Goal: Find specific page/section: Find specific page/section

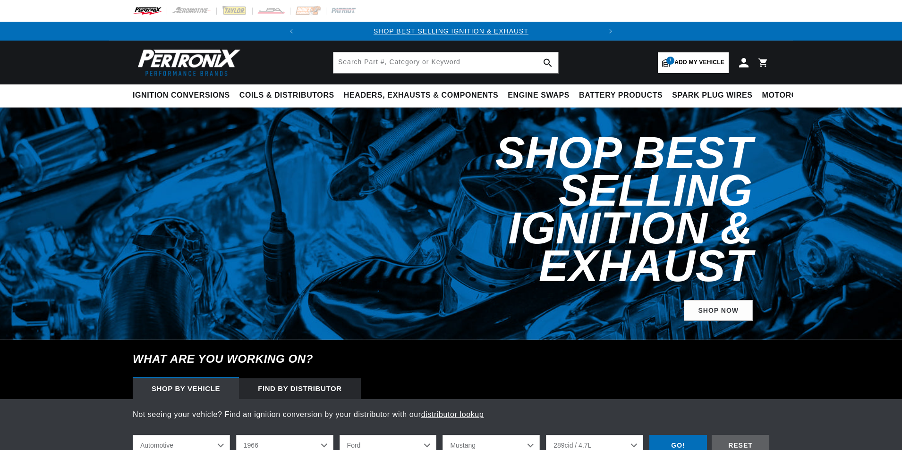
select select "1966"
select select "Ford"
select select "Mustang"
select select "289cid-4.7L"
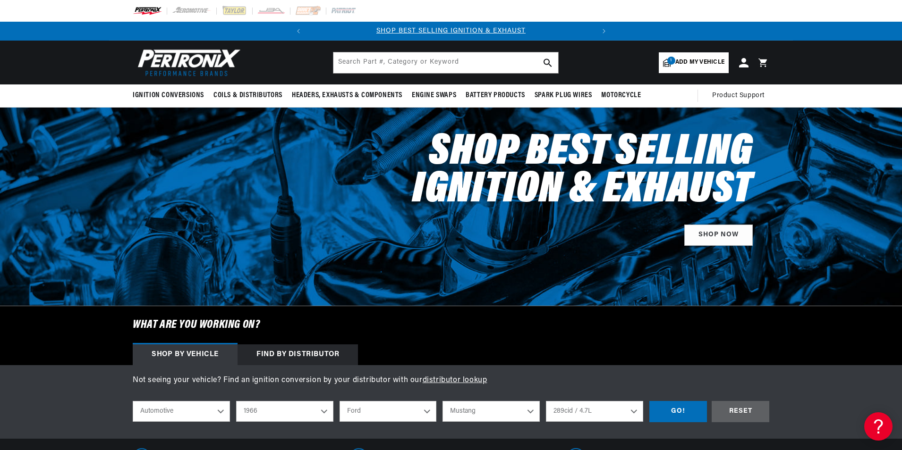
click at [686, 62] on span "Add my vehicle" at bounding box center [699, 62] width 49 height 9
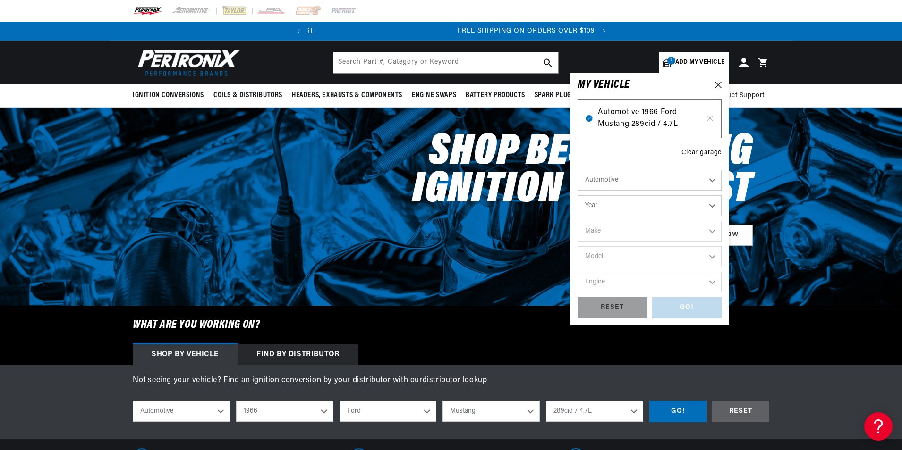
click at [633, 114] on span "Automotive 1966 Ford Mustang 289cid / 4.7L" at bounding box center [649, 119] width 103 height 24
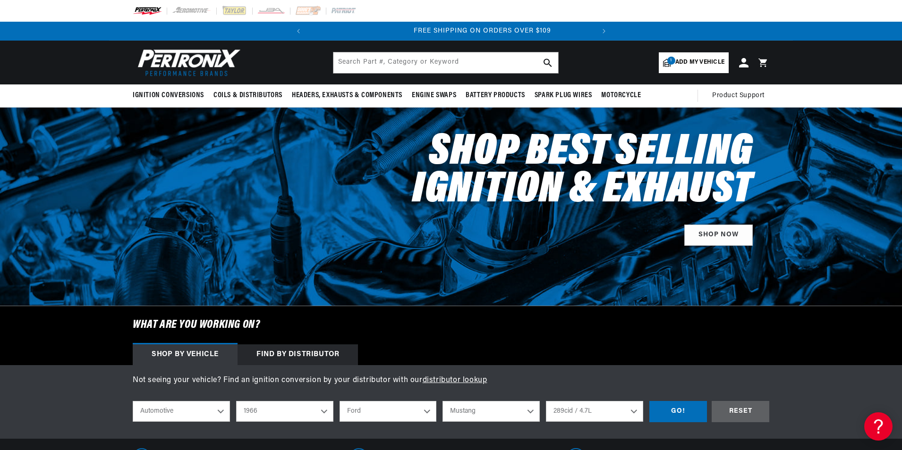
scroll to position [0, 286]
